Goal: Transaction & Acquisition: Purchase product/service

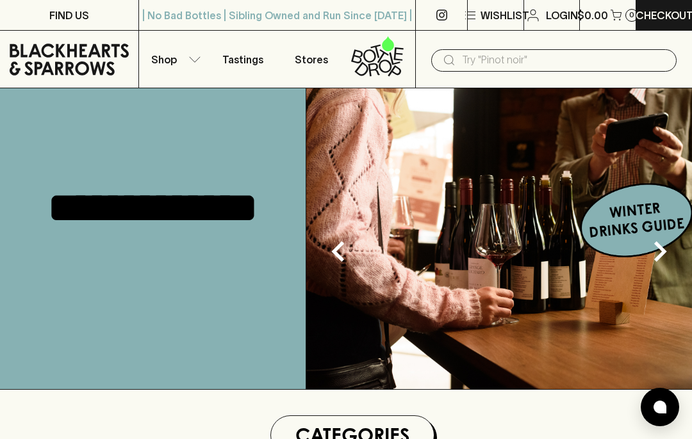
click at [174, 63] on p "Shop" at bounding box center [164, 59] width 26 height 15
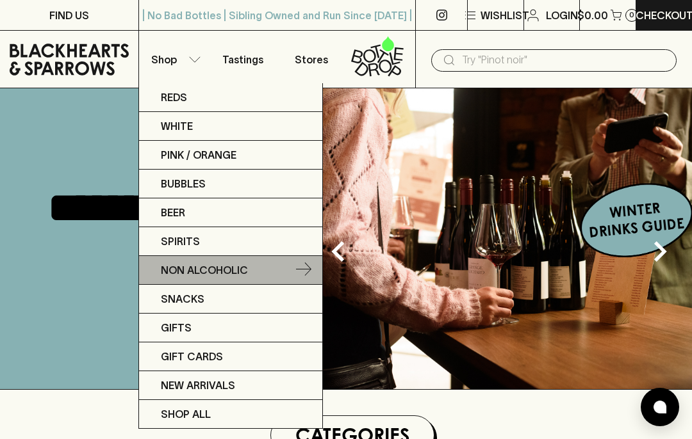
click at [170, 267] on p "Non Alcoholic" at bounding box center [204, 270] width 87 height 15
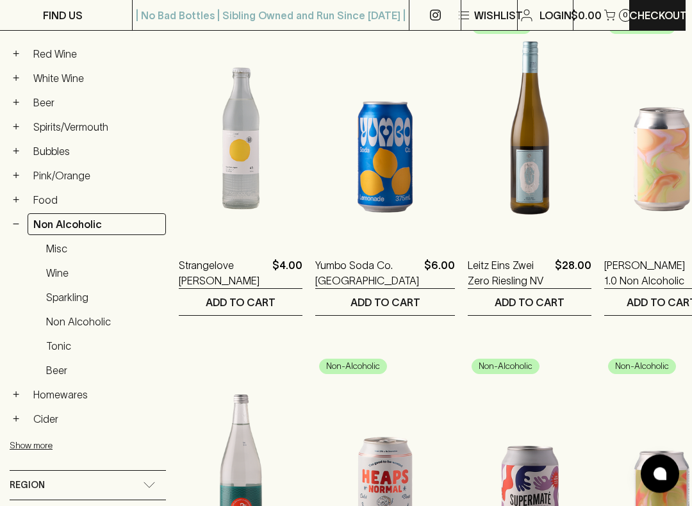
scroll to position [250, 6]
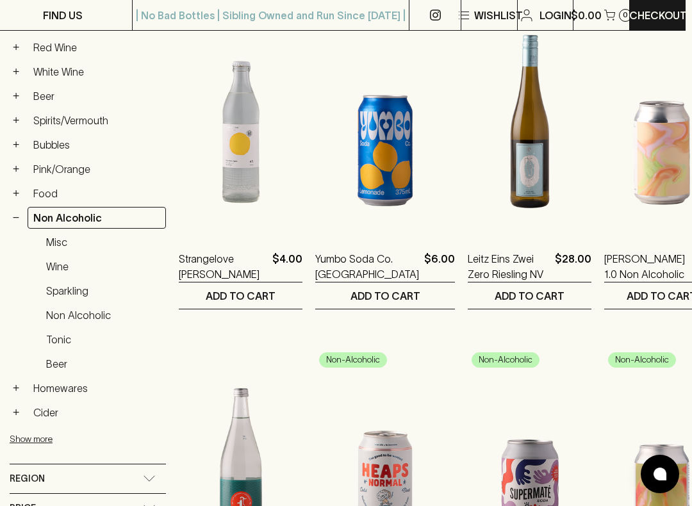
click at [54, 268] on link "Wine" at bounding box center [103, 267] width 126 height 22
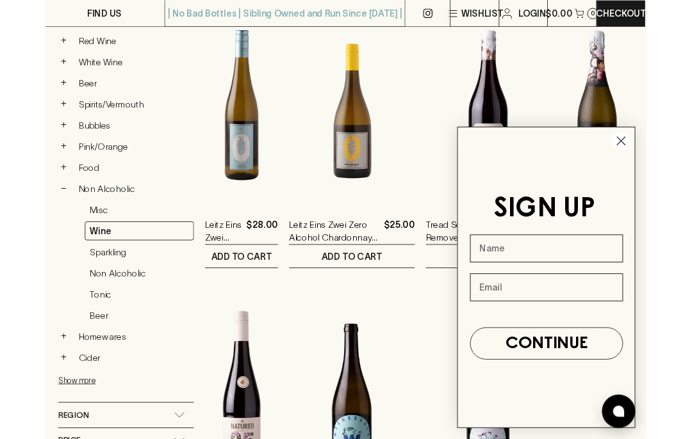
scroll to position [250, 1]
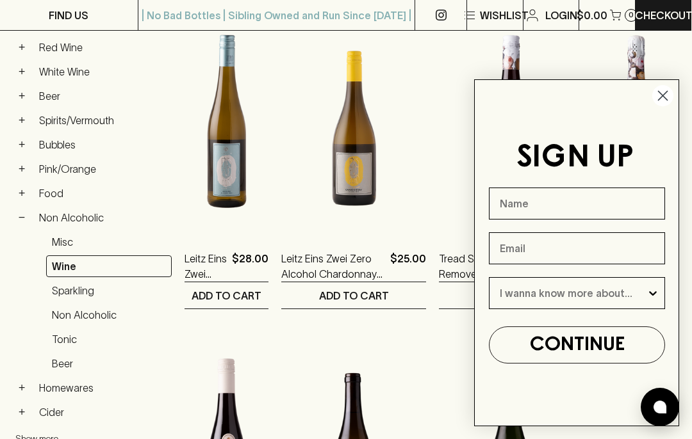
click at [666, 102] on circle "Close dialog" at bounding box center [662, 95] width 21 height 21
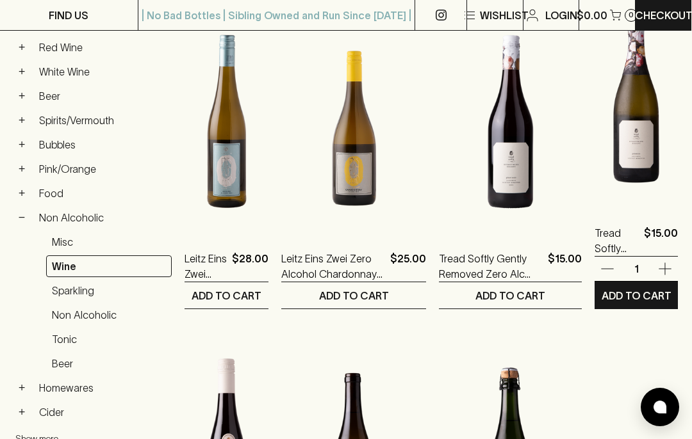
click at [603, 235] on p "Tread Softly Gently Removed Zero Alc Prosecco NV" at bounding box center [616, 240] width 44 height 31
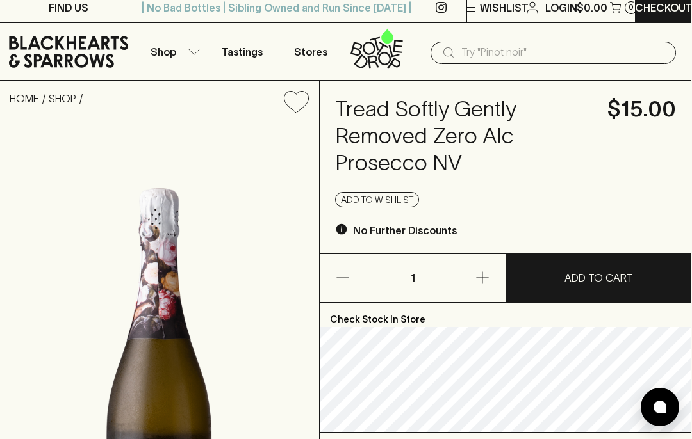
scroll to position [0, 1]
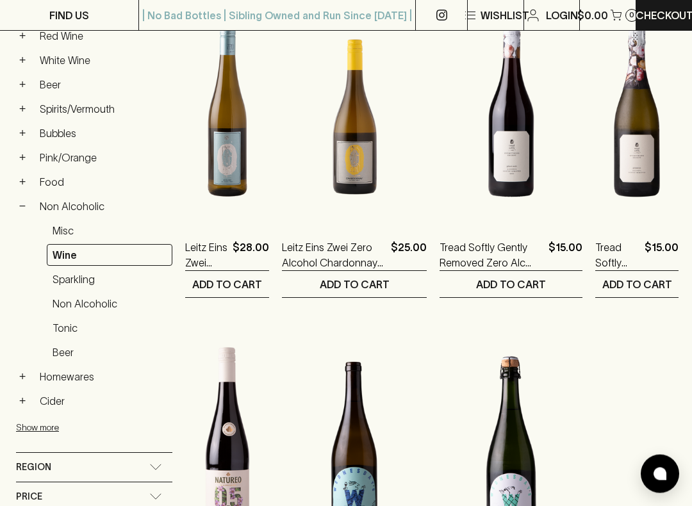
scroll to position [263, 0]
